Goal: Navigation & Orientation: Find specific page/section

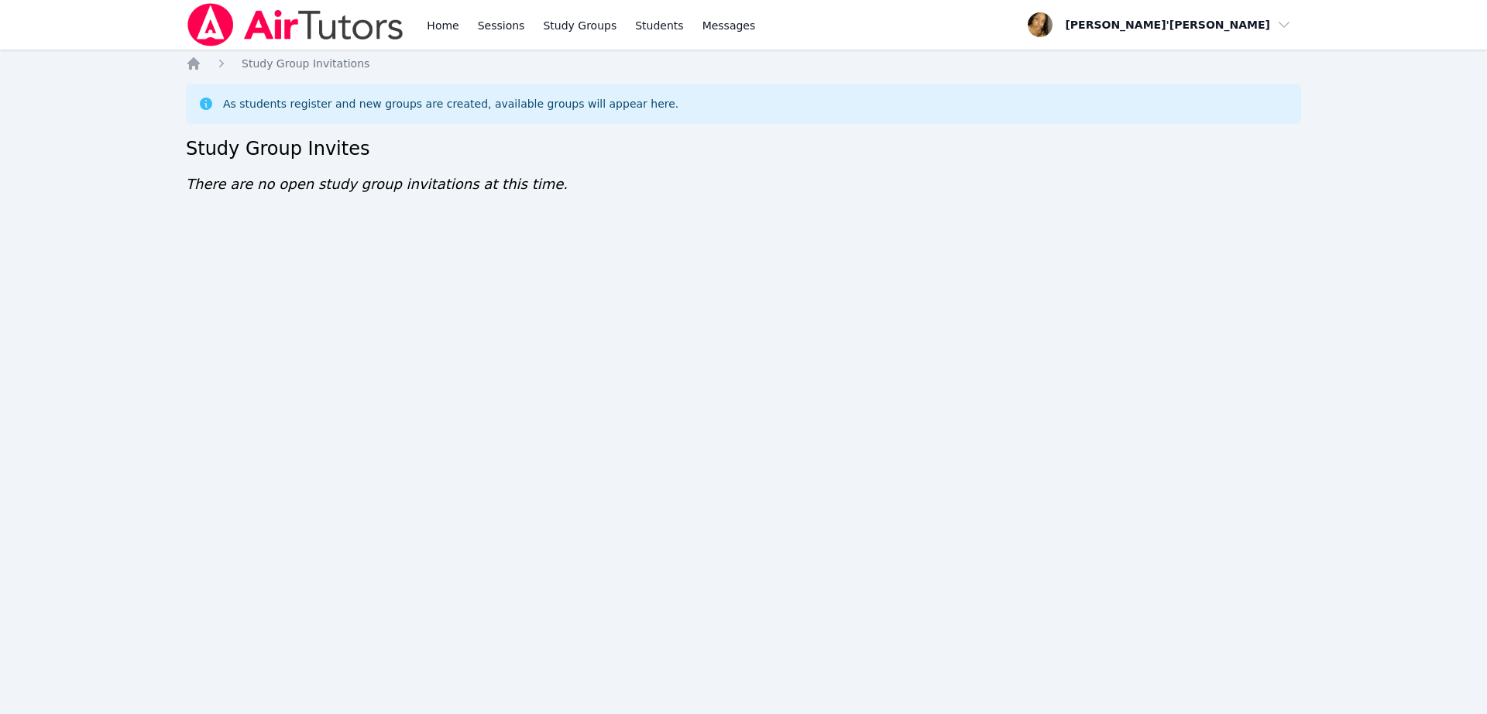
click at [1005, 391] on div "Home Sessions Study Groups Students Messages Open user menu Lee'Tayna Hostick O…" at bounding box center [743, 357] width 1487 height 714
click at [1009, 391] on div "Home Sessions Study Groups Students Messages Open user menu Lee'Tayna Hostick O…" at bounding box center [743, 357] width 1487 height 714
